Goal: Task Accomplishment & Management: Use online tool/utility

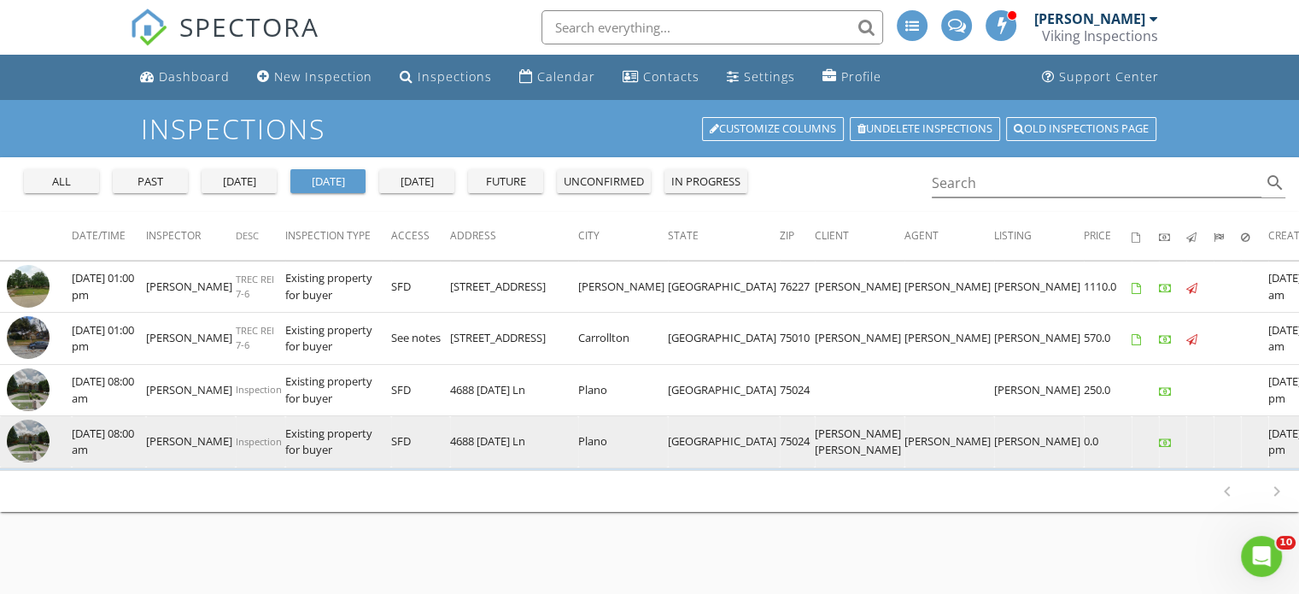
click at [31, 461] on img at bounding box center [28, 440] width 43 height 43
click at [17, 452] on img at bounding box center [28, 440] width 43 height 43
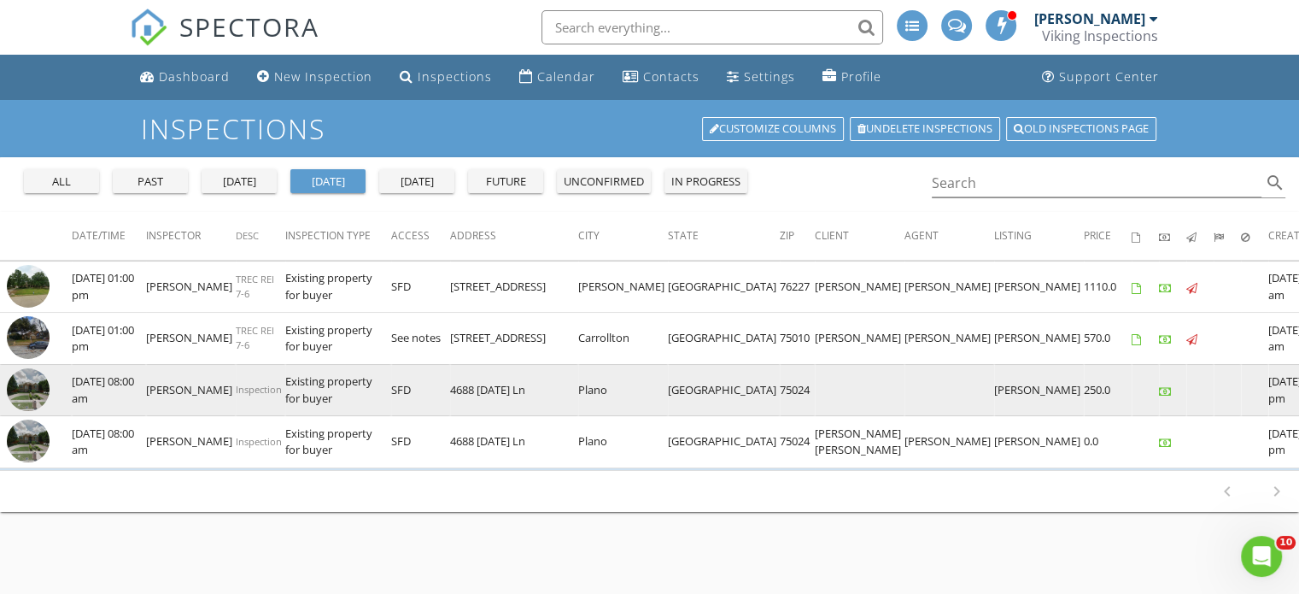
click at [31, 389] on img at bounding box center [28, 389] width 43 height 43
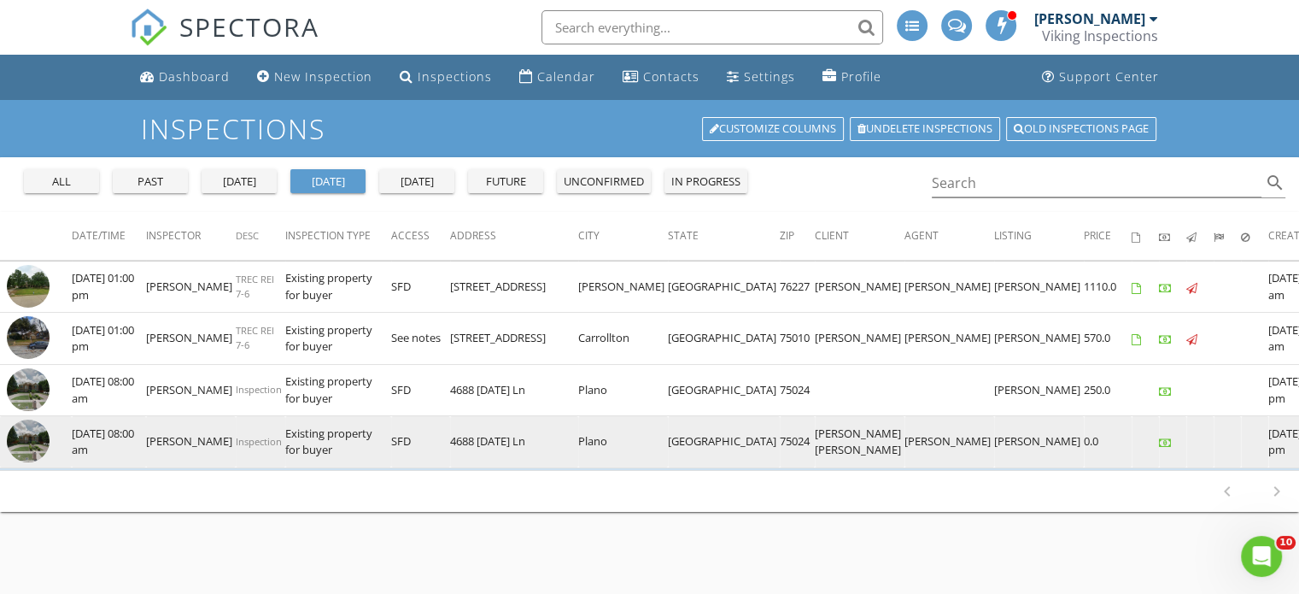
click at [27, 462] on img at bounding box center [28, 440] width 43 height 43
click at [26, 447] on img at bounding box center [28, 440] width 43 height 43
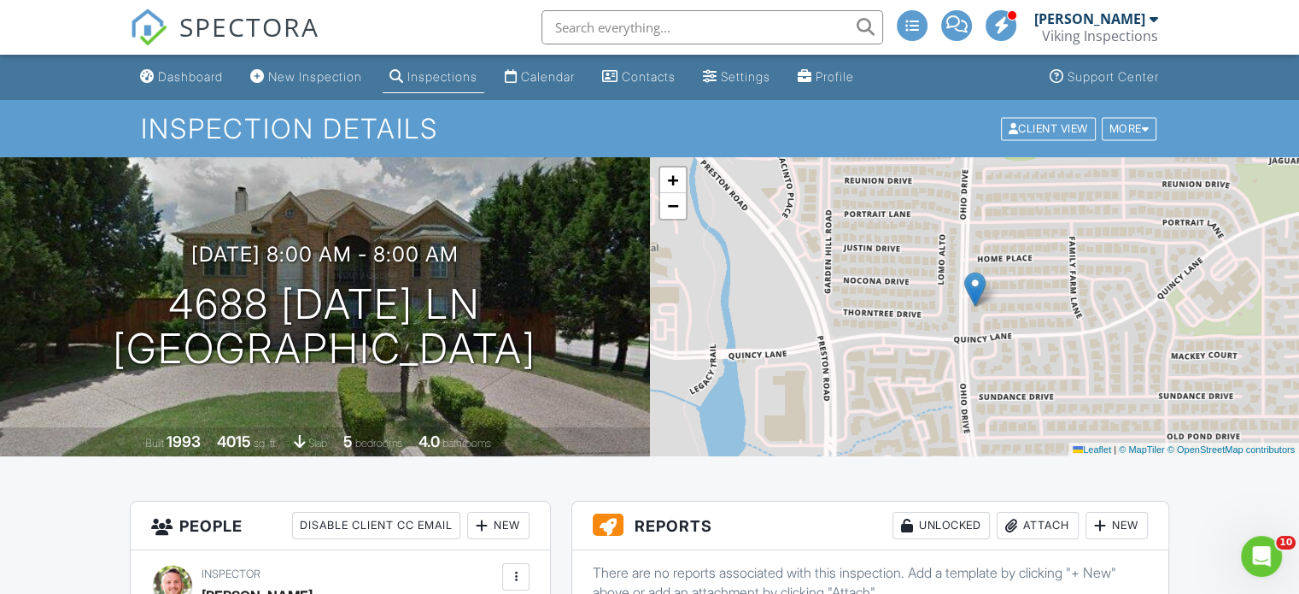
click at [620, 30] on input "text" at bounding box center [713, 27] width 342 height 34
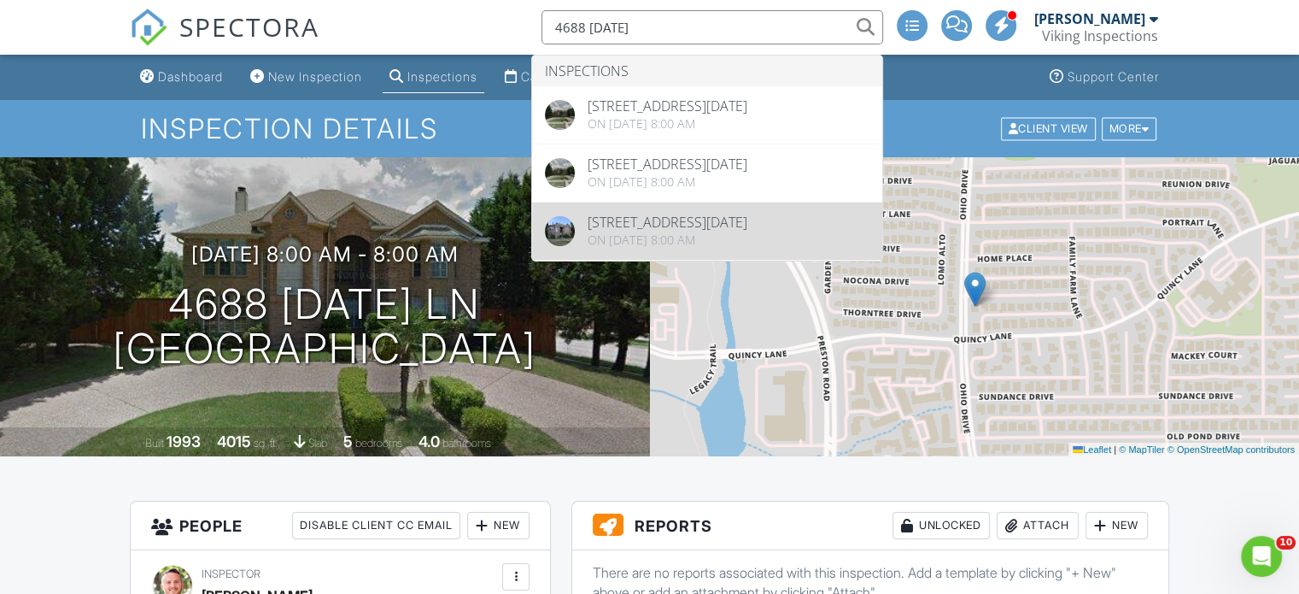
type input "4688 Thanksgiving"
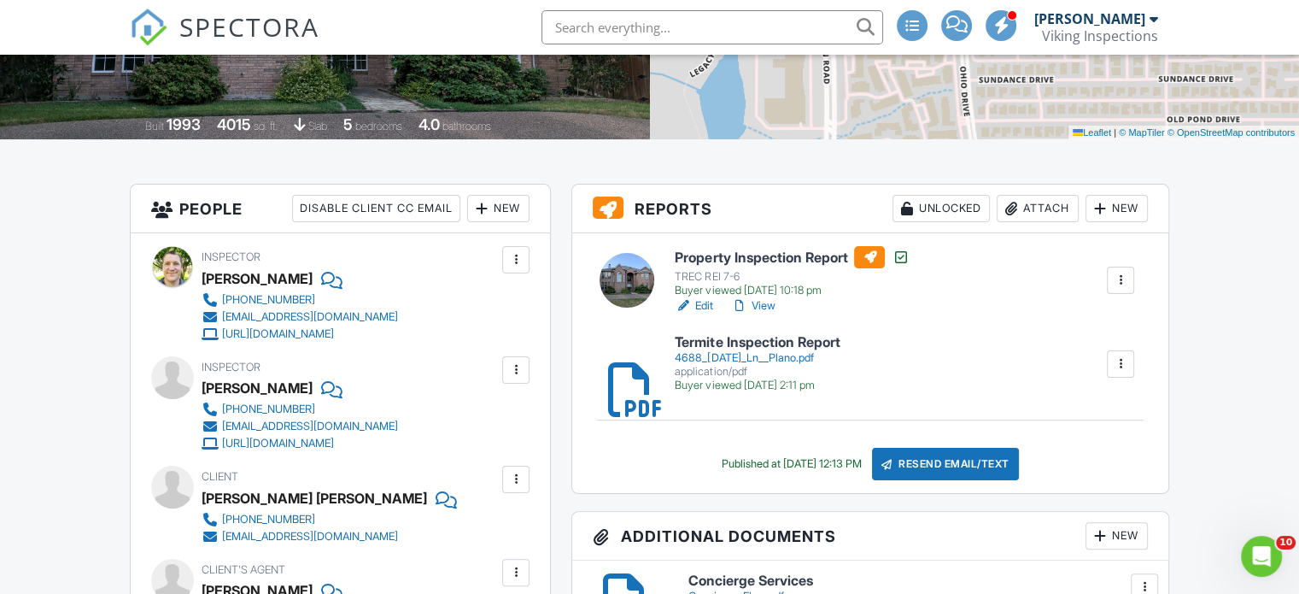
click at [1120, 277] on div at bounding box center [1120, 280] width 17 height 17
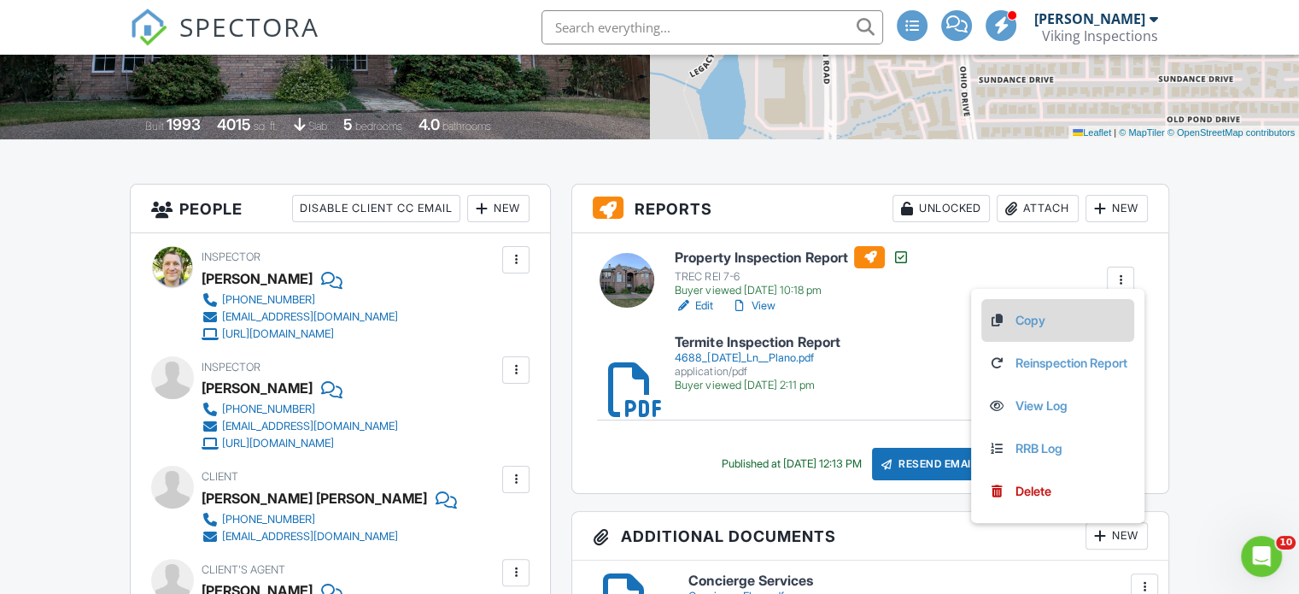
click at [1056, 325] on link "Copy" at bounding box center [1057, 320] width 139 height 19
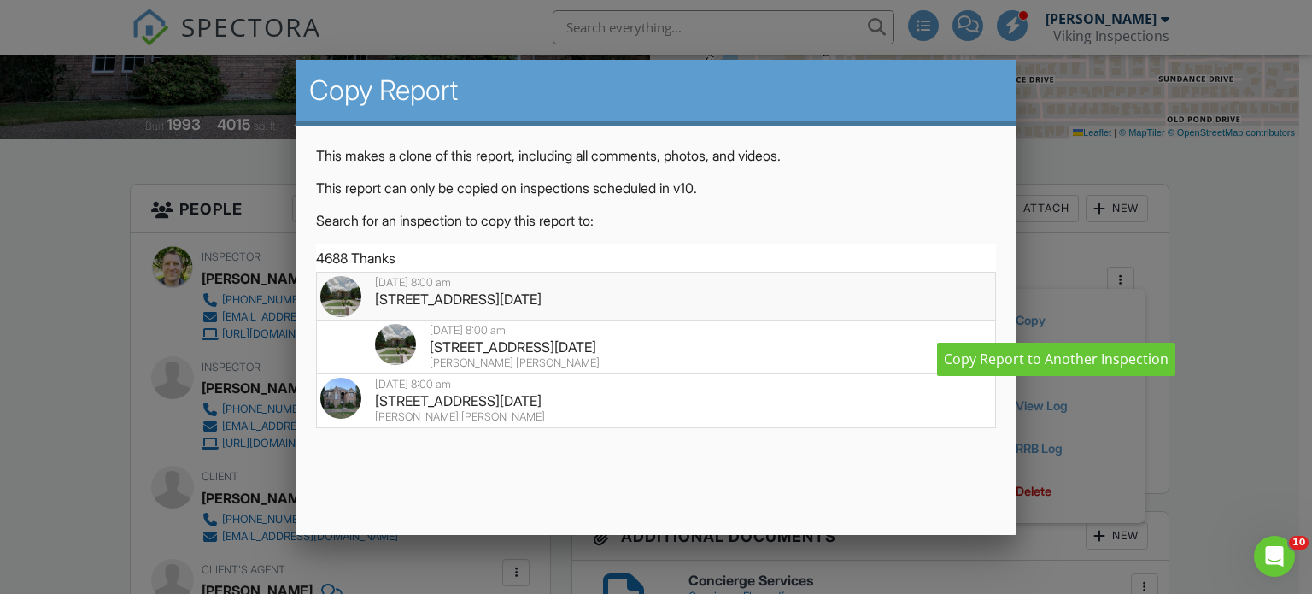
click at [373, 301] on div at bounding box center [347, 301] width 55 height 50
type input "4688 Thanksgiving Ln, Plano, TX 75024"
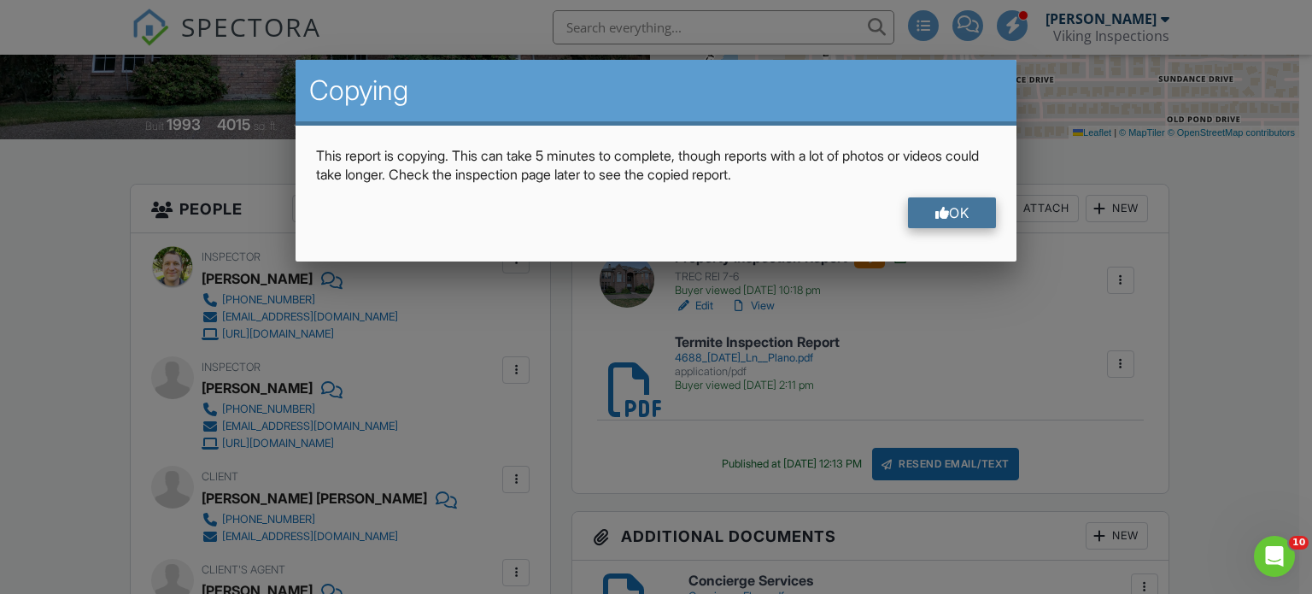
click at [945, 212] on div "OK" at bounding box center [952, 212] width 89 height 31
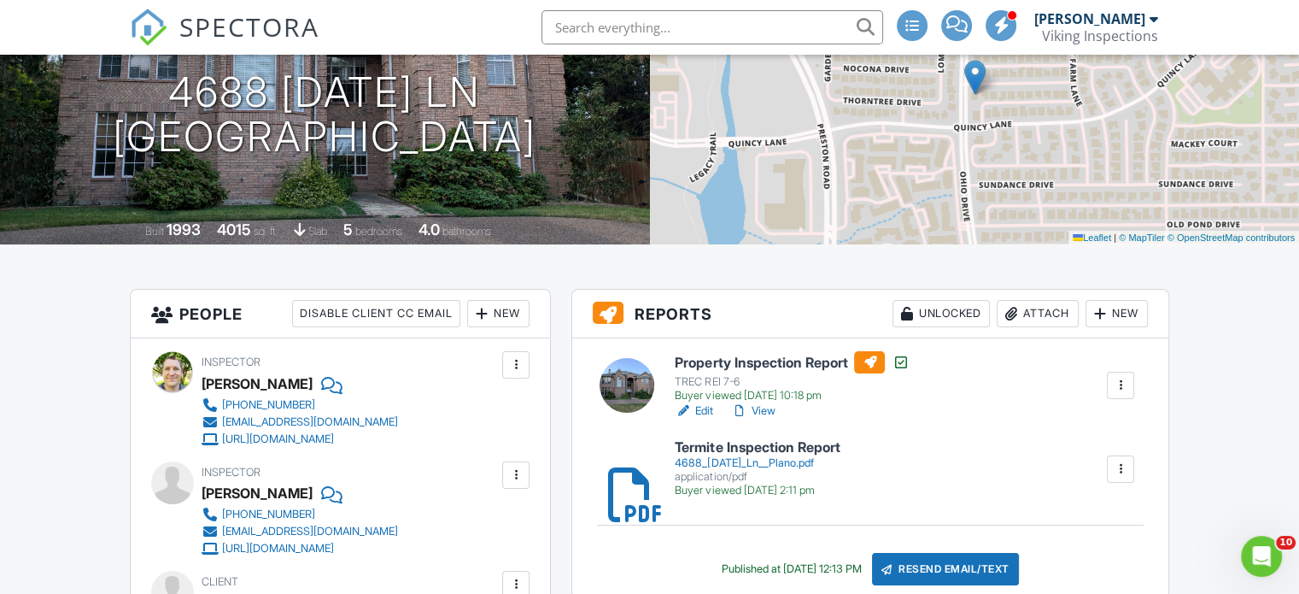
scroll to position [224, 0]
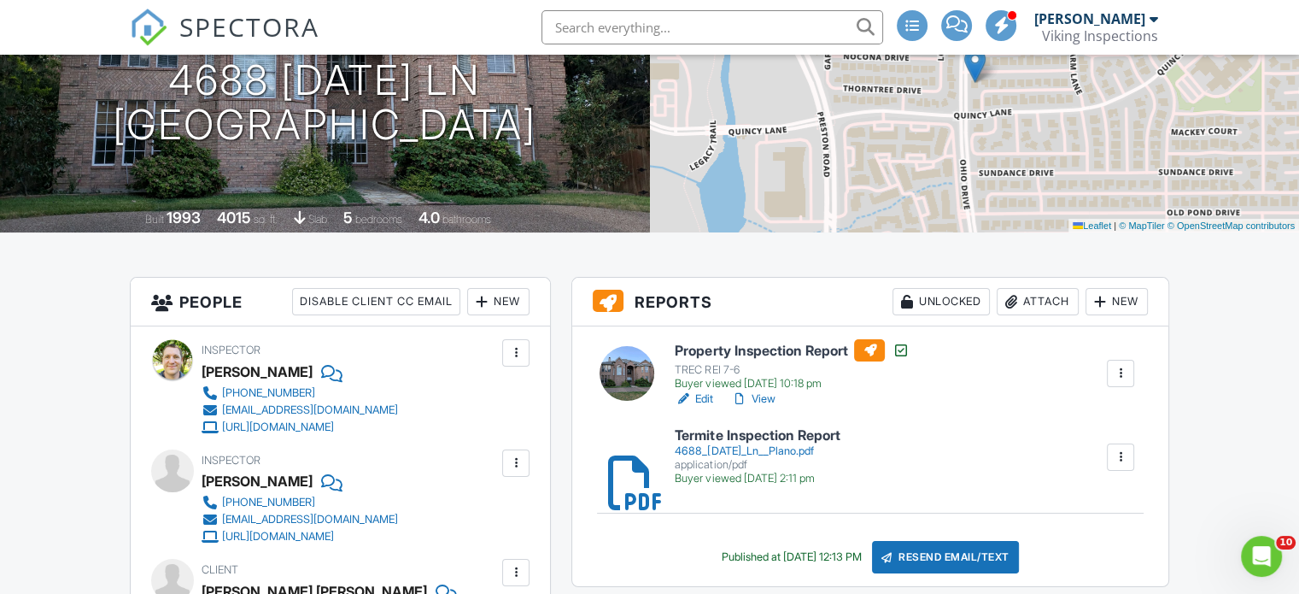
click at [1118, 380] on div at bounding box center [1120, 373] width 17 height 17
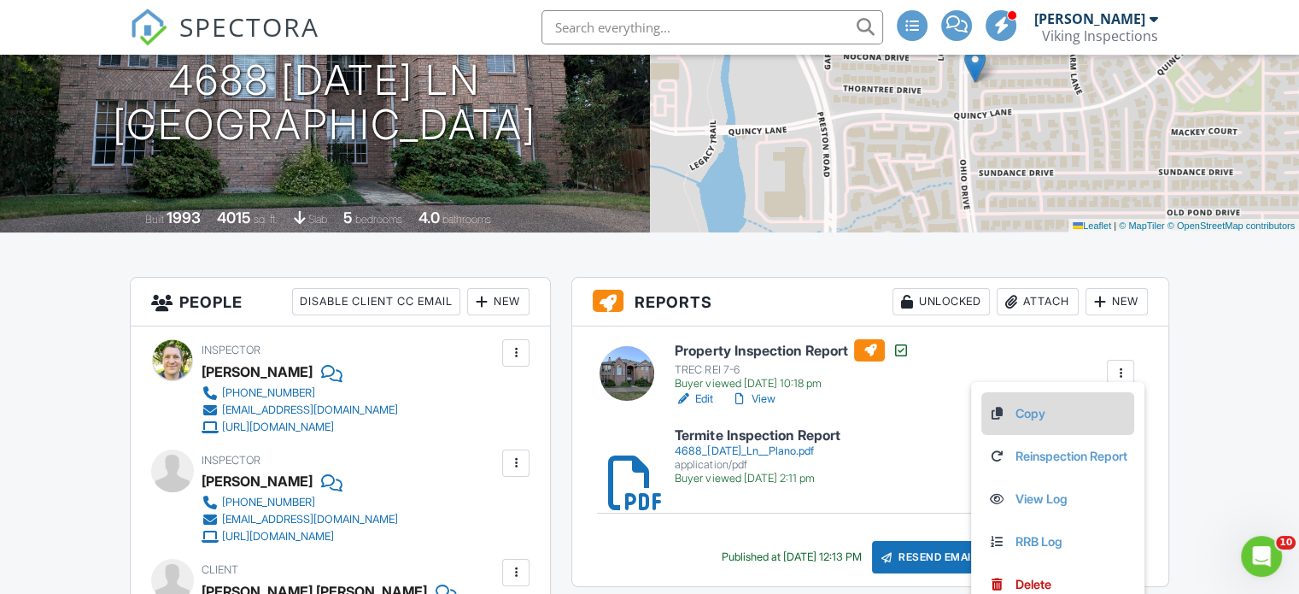
click at [1060, 416] on link "Copy" at bounding box center [1057, 413] width 139 height 19
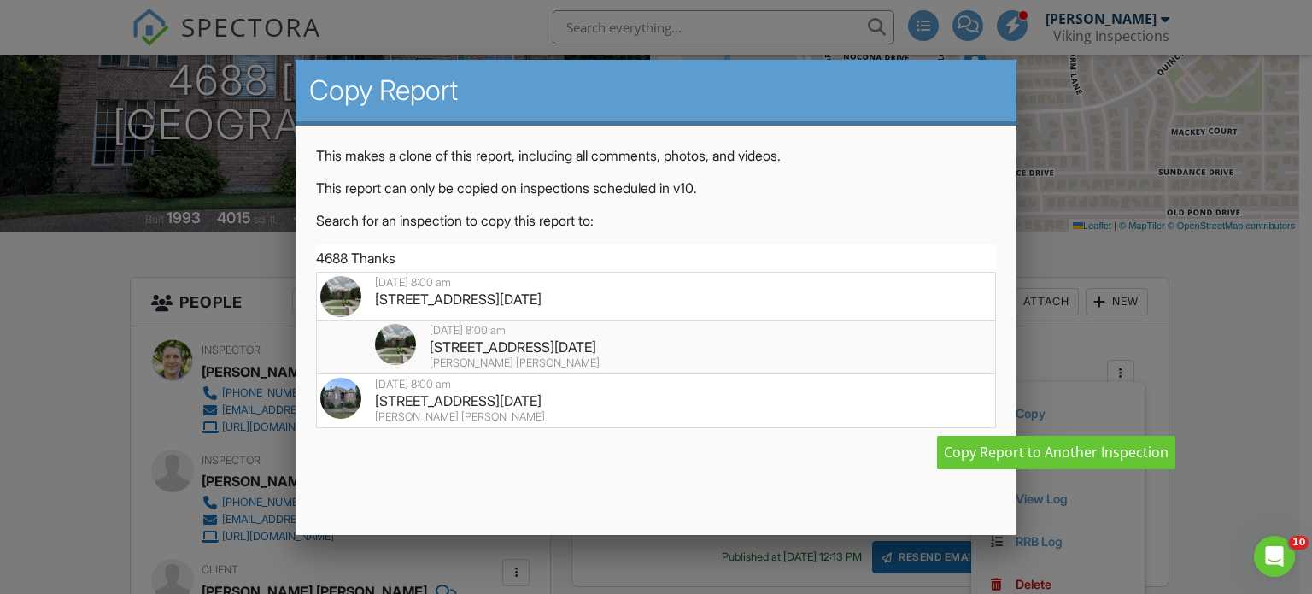
click at [526, 345] on div "4688 Thanksgiving Ln, Plano, TX 75024" at bounding box center [656, 346] width 672 height 19
type input "4688 Thanksgiving Ln, Plano, TX 75024"
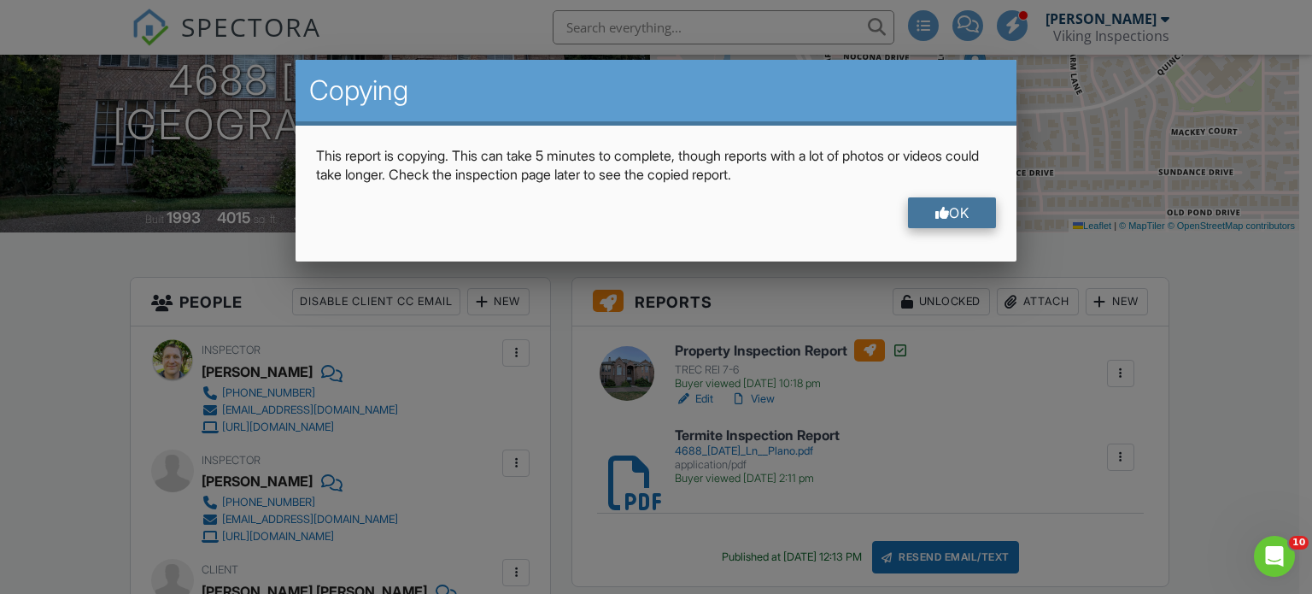
click at [944, 209] on div "OK" at bounding box center [952, 212] width 89 height 31
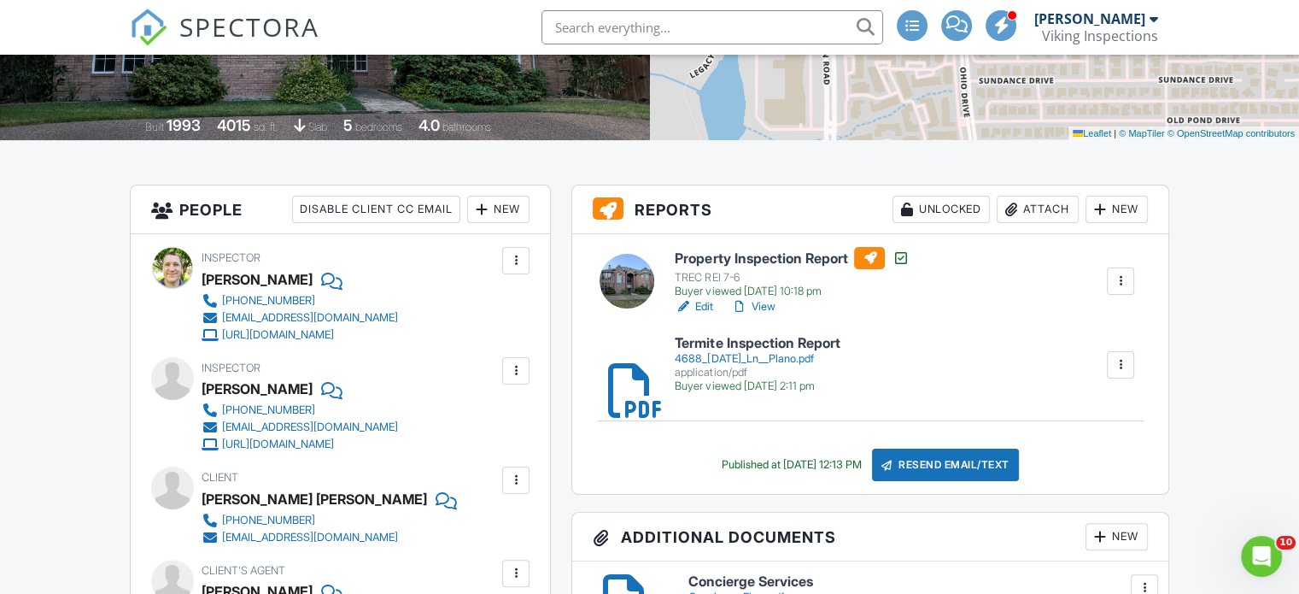
scroll to position [323, 0]
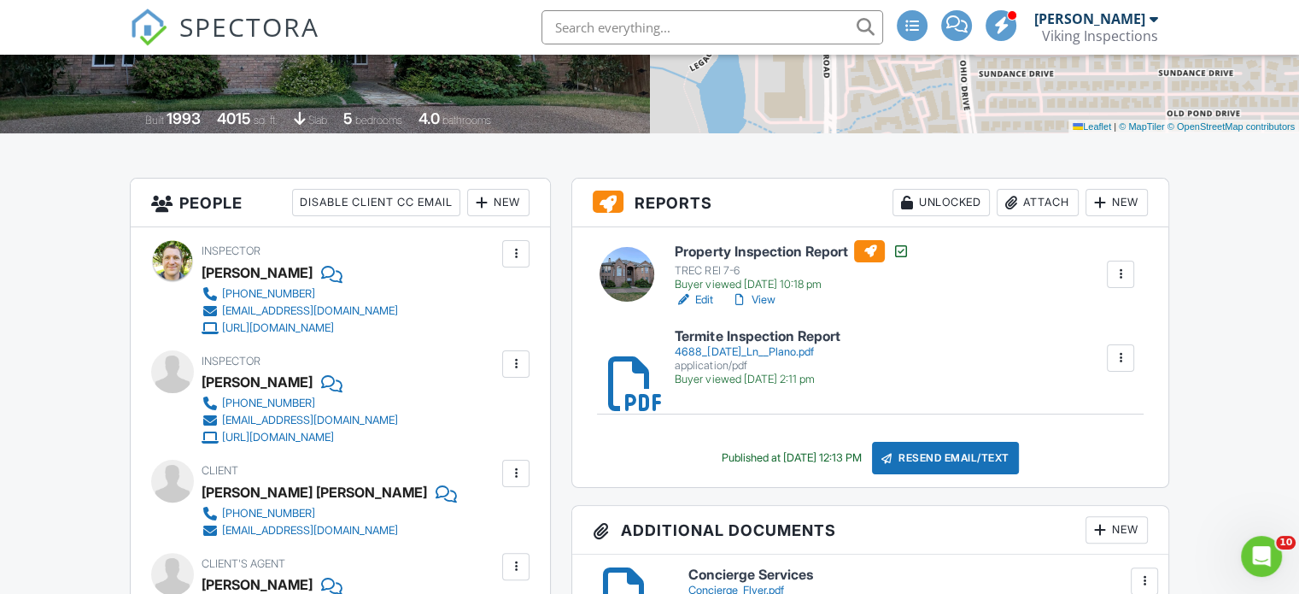
click at [764, 305] on link "View" at bounding box center [752, 299] width 44 height 17
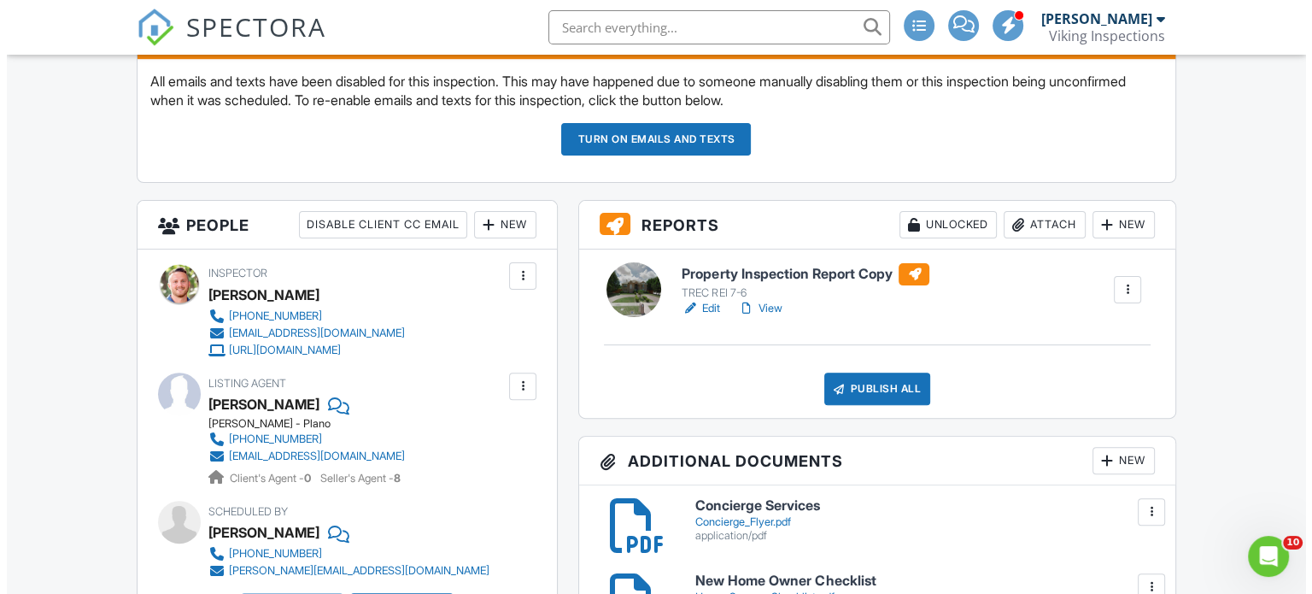
scroll to position [473, 0]
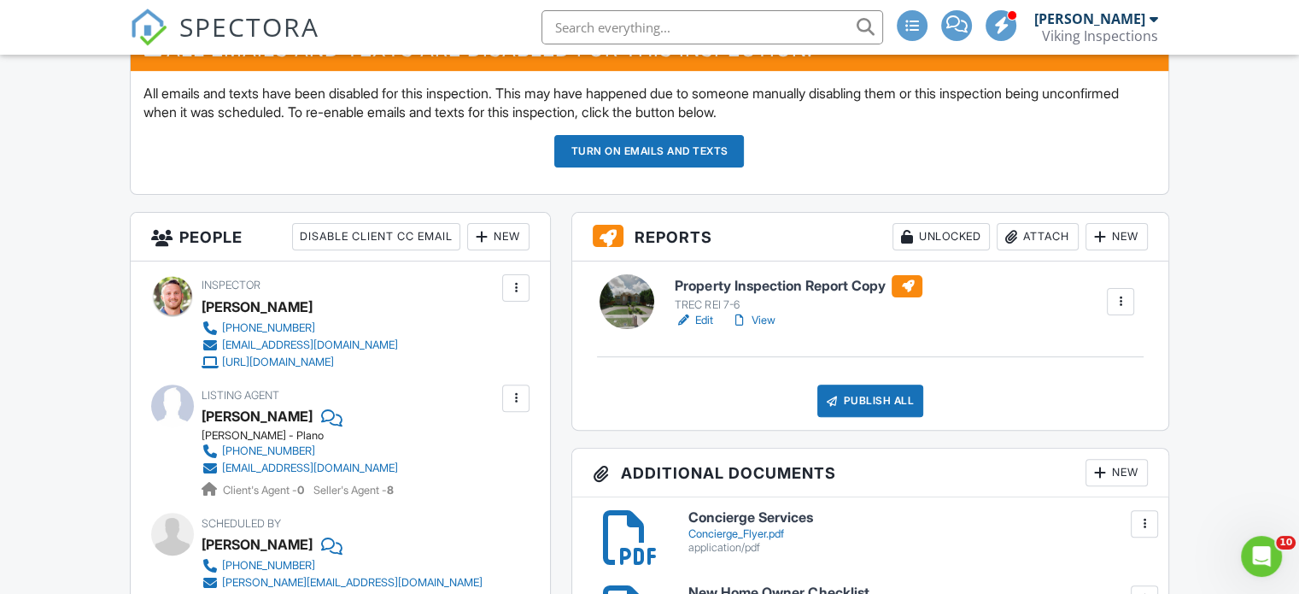
click at [1121, 300] on div at bounding box center [1120, 301] width 17 height 17
click at [1095, 432] on div "Delete" at bounding box center [1083, 434] width 36 height 19
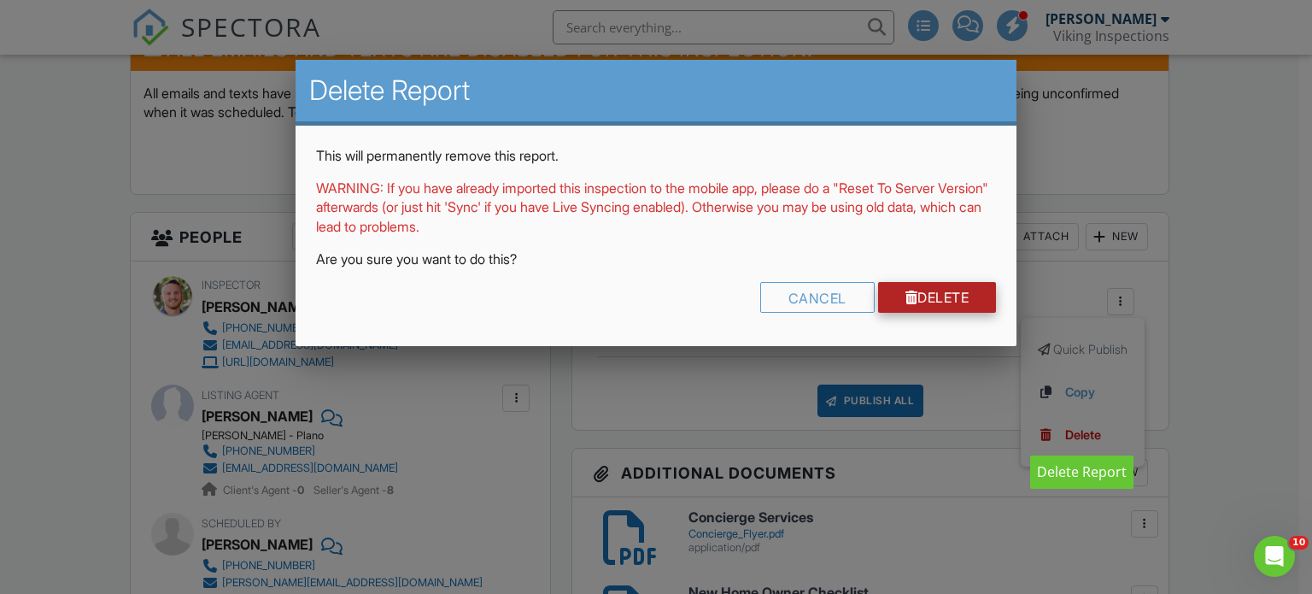
click at [957, 303] on link "Delete" at bounding box center [937, 297] width 119 height 31
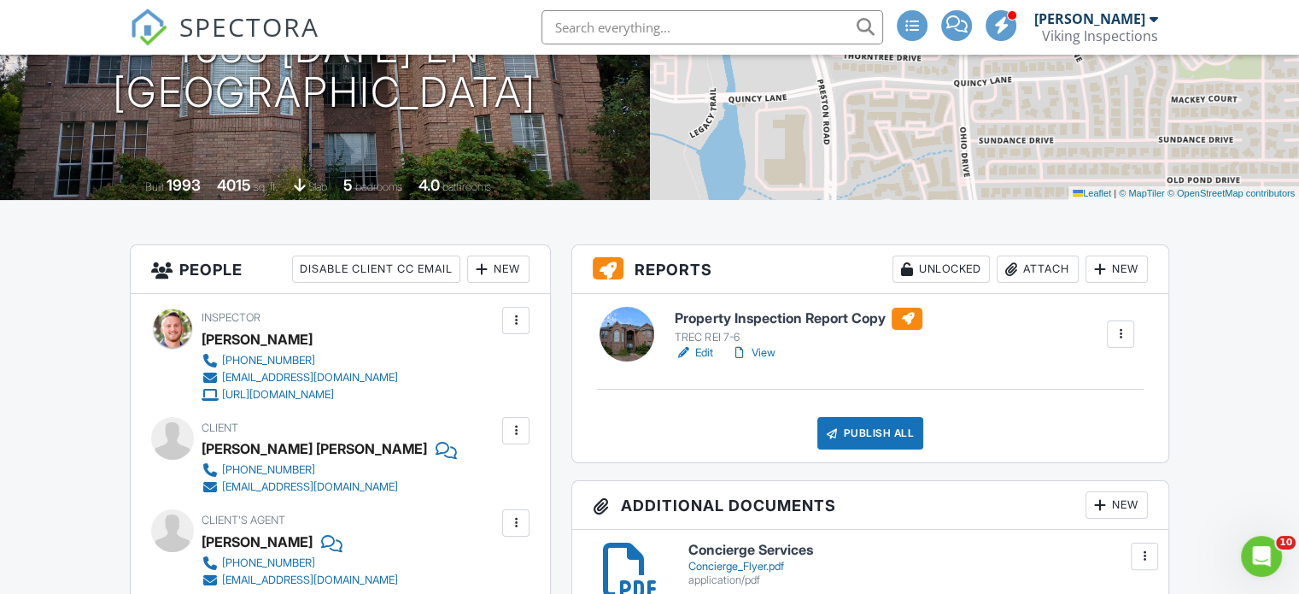
click at [765, 344] on link "View" at bounding box center [752, 352] width 44 height 17
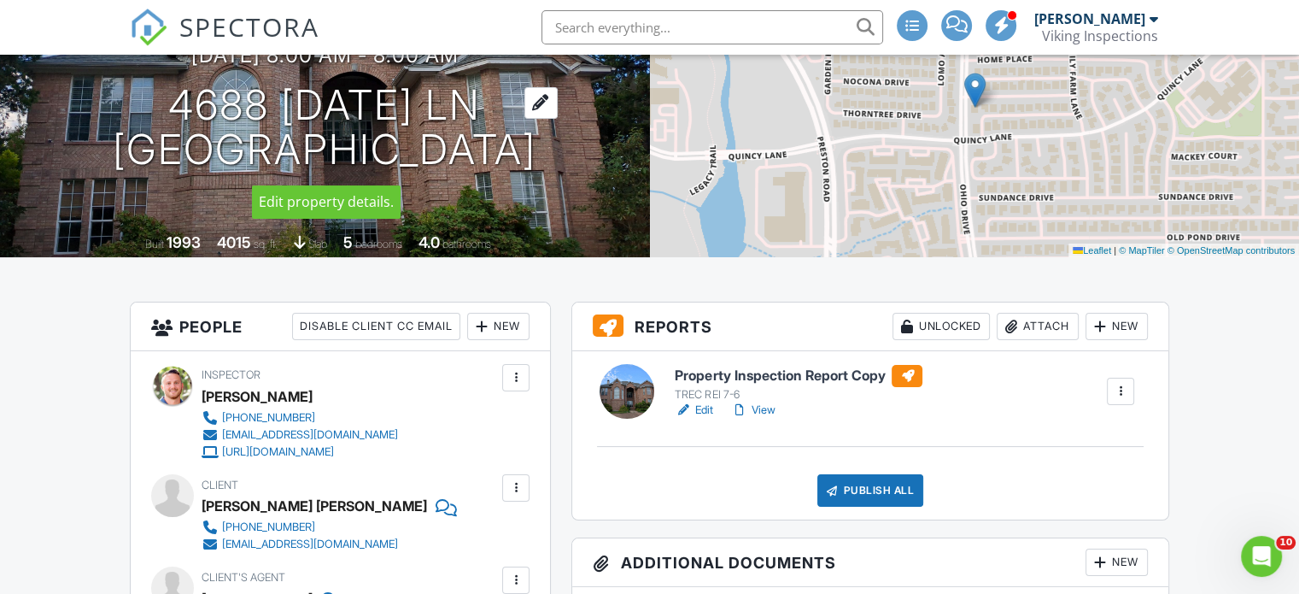
scroll to position [206, 0]
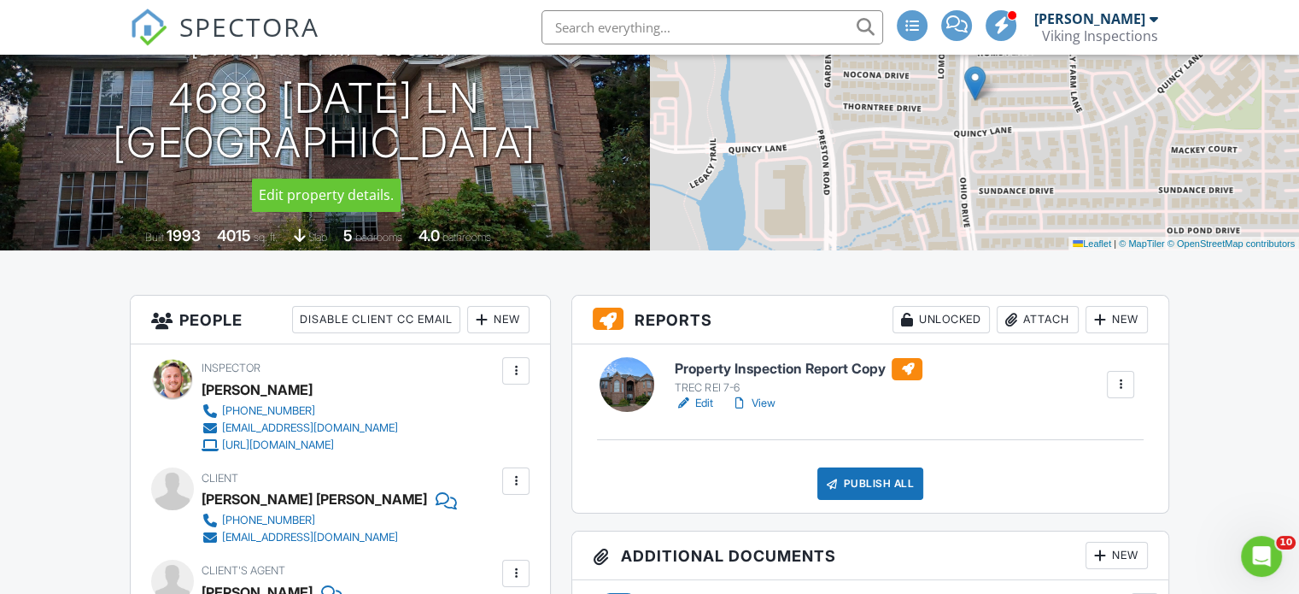
click at [765, 404] on link "View" at bounding box center [752, 403] width 44 height 17
